Goal: Transaction & Acquisition: Purchase product/service

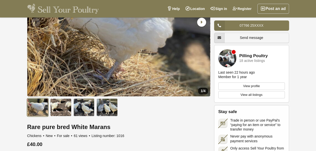
scroll to position [87, 0]
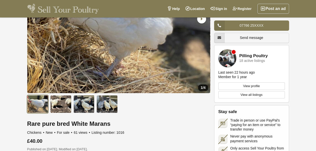
click at [38, 102] on img at bounding box center [37, 104] width 21 height 18
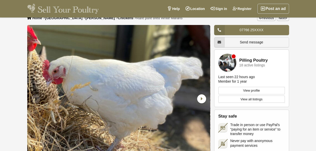
scroll to position [0, 0]
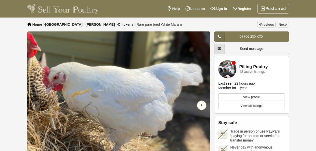
click at [200, 104] on icon "Next slide" at bounding box center [201, 105] width 9 height 9
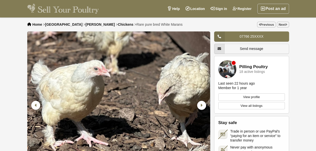
click at [252, 68] on link "Pilling Poultry" at bounding box center [254, 67] width 29 height 5
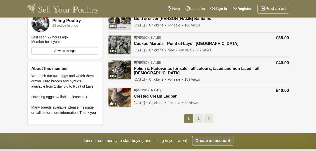
scroll to position [187, 0]
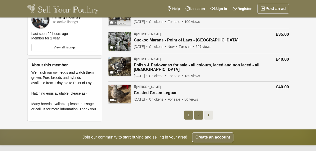
click at [200, 111] on link "2" at bounding box center [198, 115] width 9 height 9
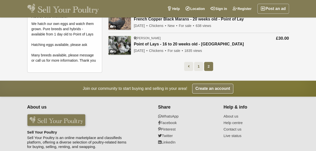
scroll to position [208, 0]
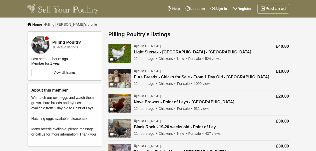
click at [65, 72] on link "View all listings" at bounding box center [65, 73] width 67 height 8
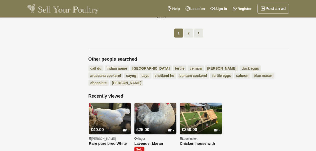
scroll to position [547, 0]
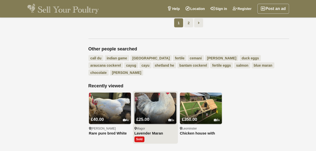
click at [154, 132] on link "Lavender Maran Chickens" at bounding box center [156, 134] width 42 height 4
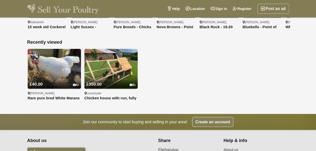
scroll to position [470, 0]
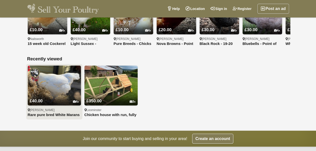
click at [46, 113] on link "Rare pure bred White Marans" at bounding box center [54, 115] width 53 height 4
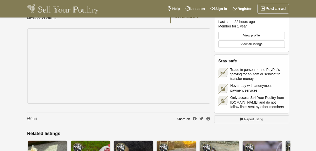
scroll to position [360, 0]
